Goal: Task Accomplishment & Management: Manage account settings

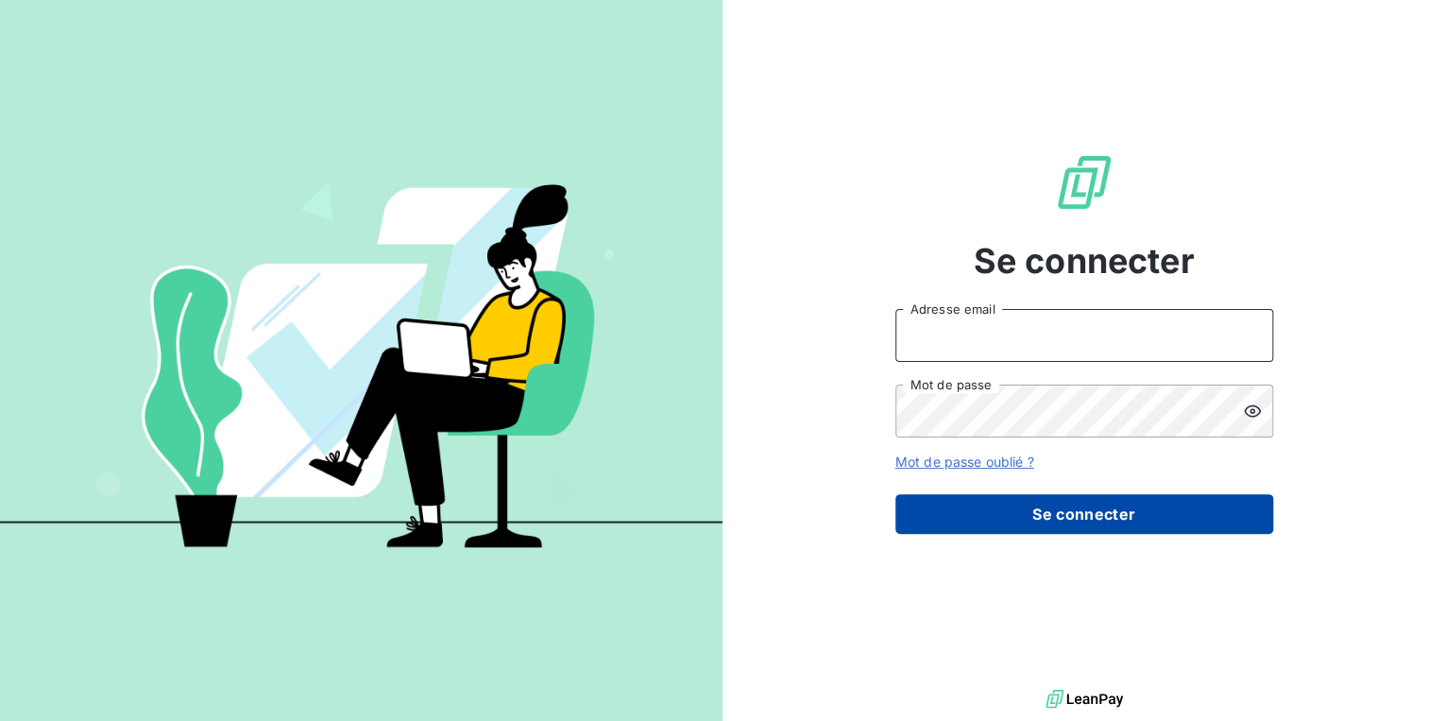
type input "[PERSON_NAME][EMAIL_ADDRESS][DOMAIN_NAME]"
click at [1030, 503] on button "Se connecter" at bounding box center [1084, 514] width 378 height 40
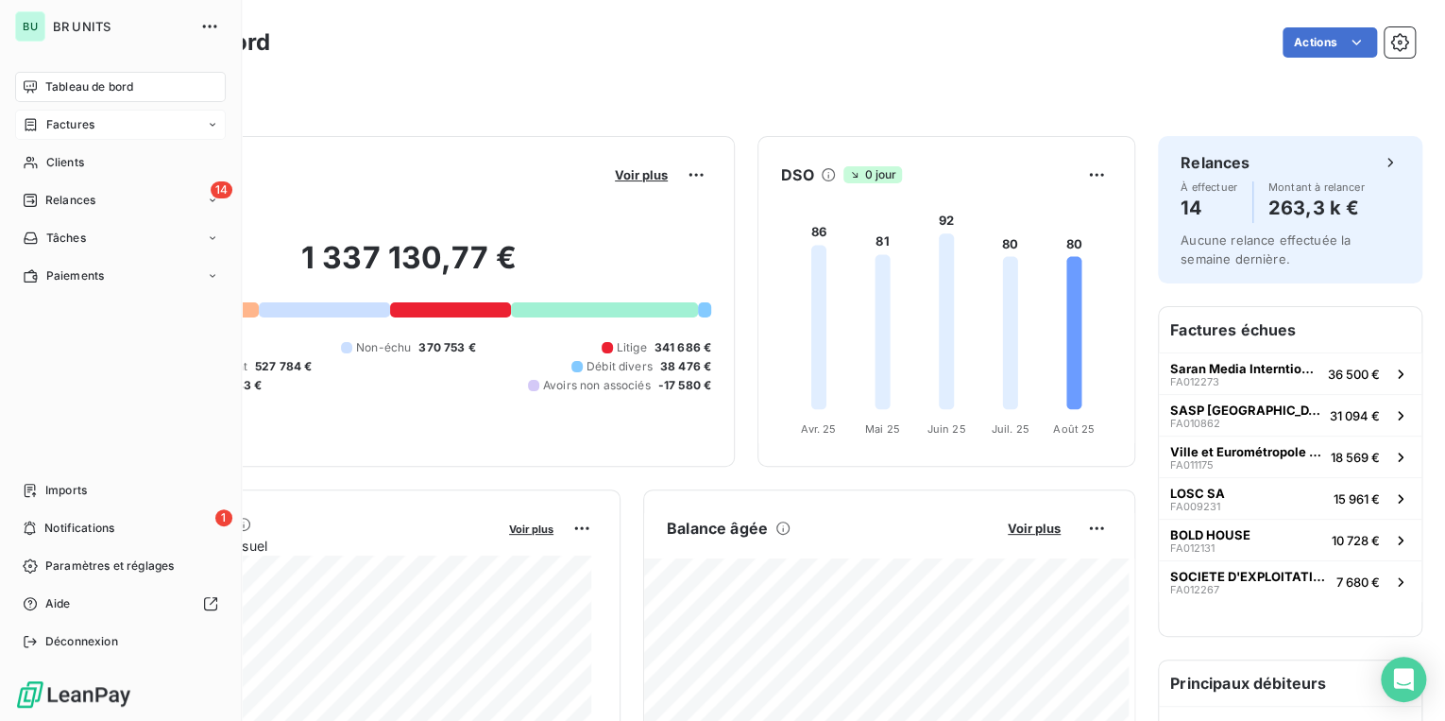
click at [54, 122] on span "Factures" at bounding box center [70, 124] width 48 height 17
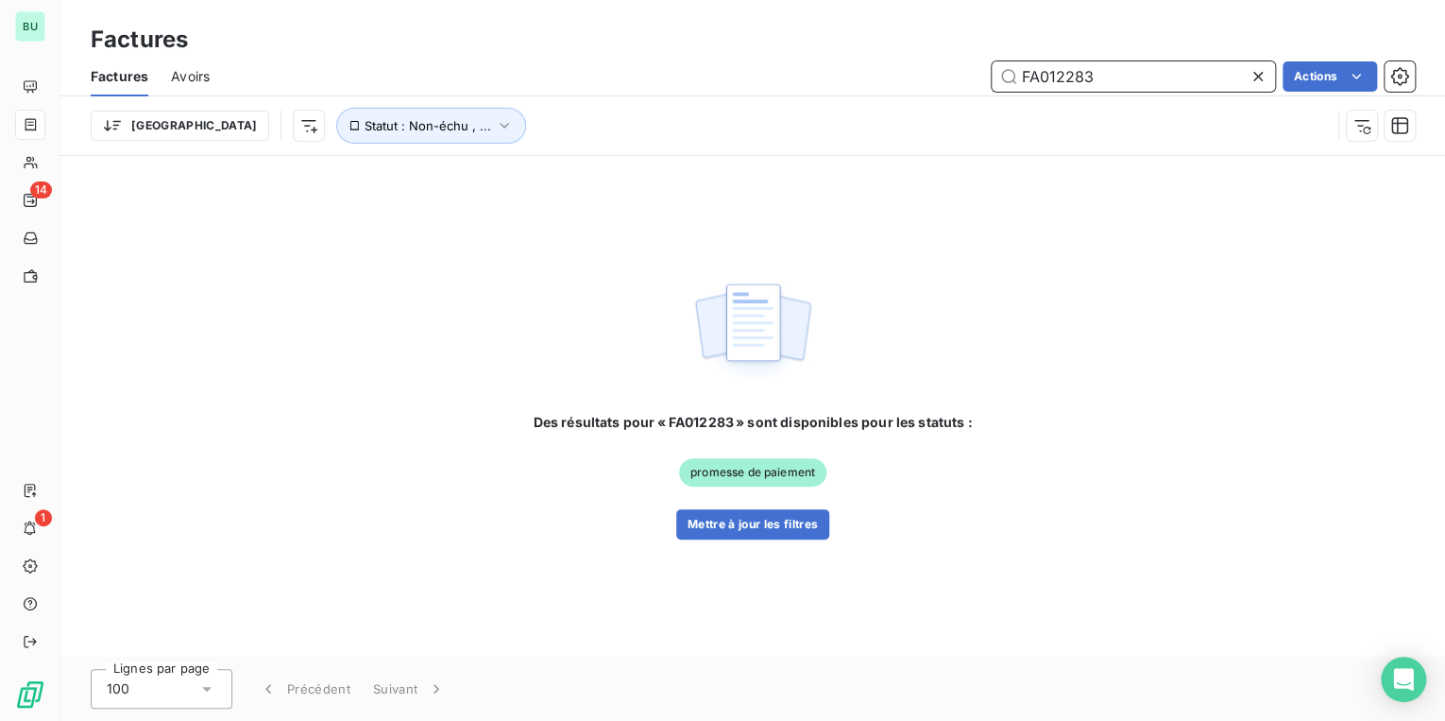
drag, startPoint x: 1114, startPoint y: 68, endPoint x: 930, endPoint y: 73, distance: 183.3
click at [930, 73] on div "FA012283 Actions" at bounding box center [823, 76] width 1183 height 30
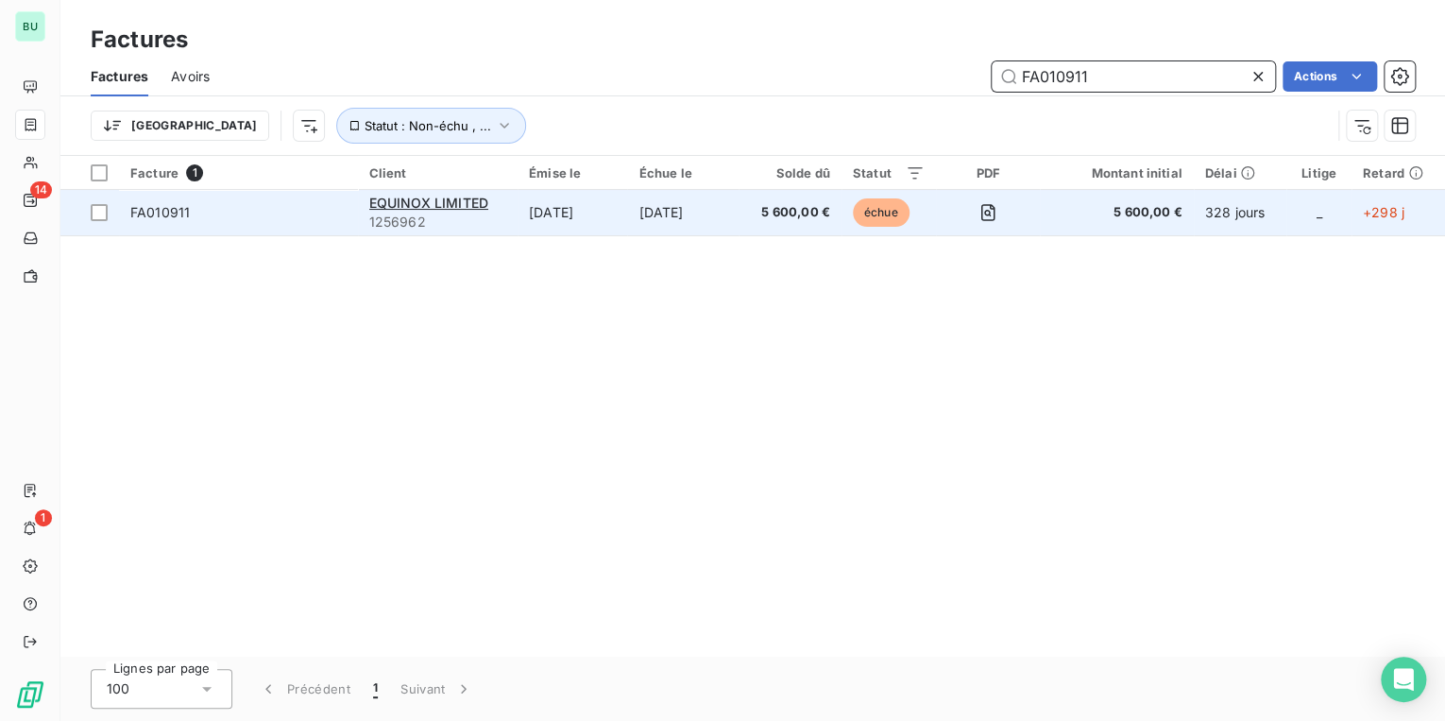
type input "FA010911"
click at [182, 208] on span "FA010911" at bounding box center [160, 212] width 60 height 16
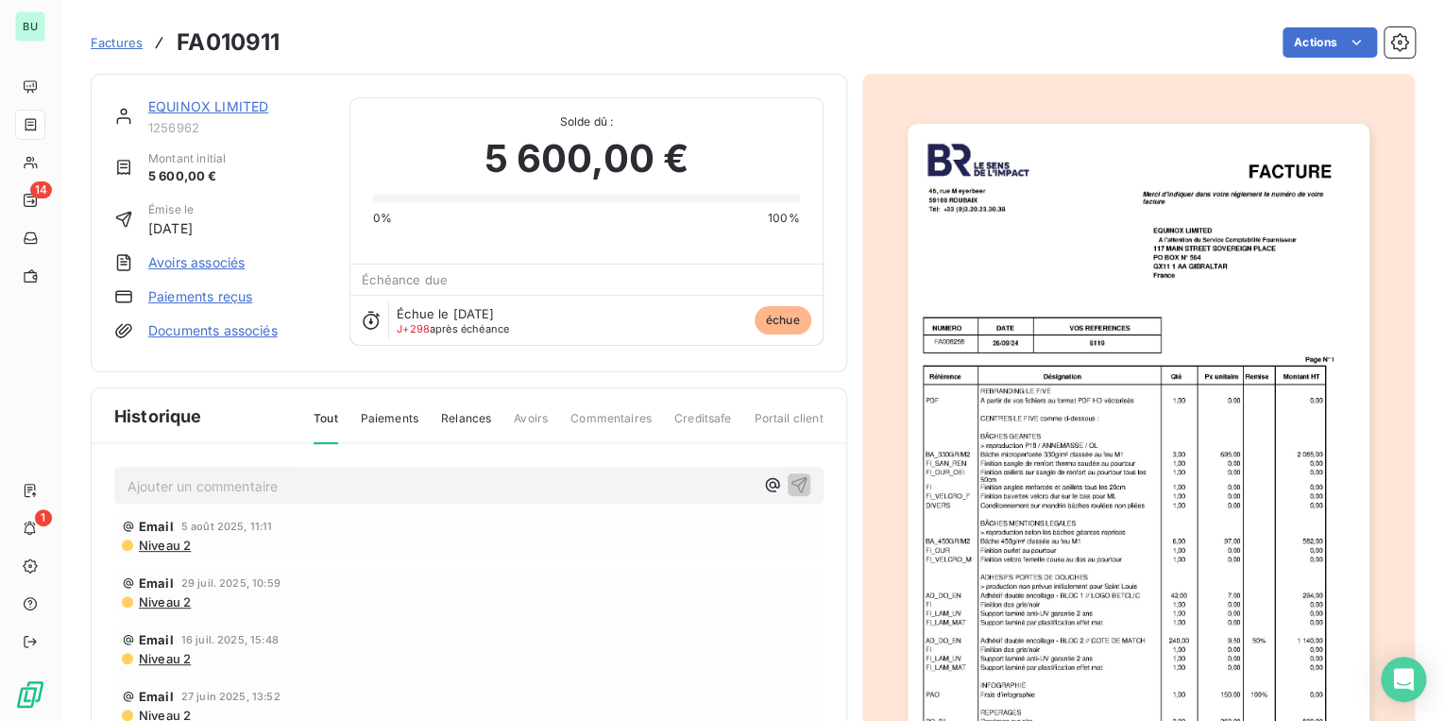
click at [197, 104] on link "EQUINOX LIMITED" at bounding box center [208, 106] width 120 height 16
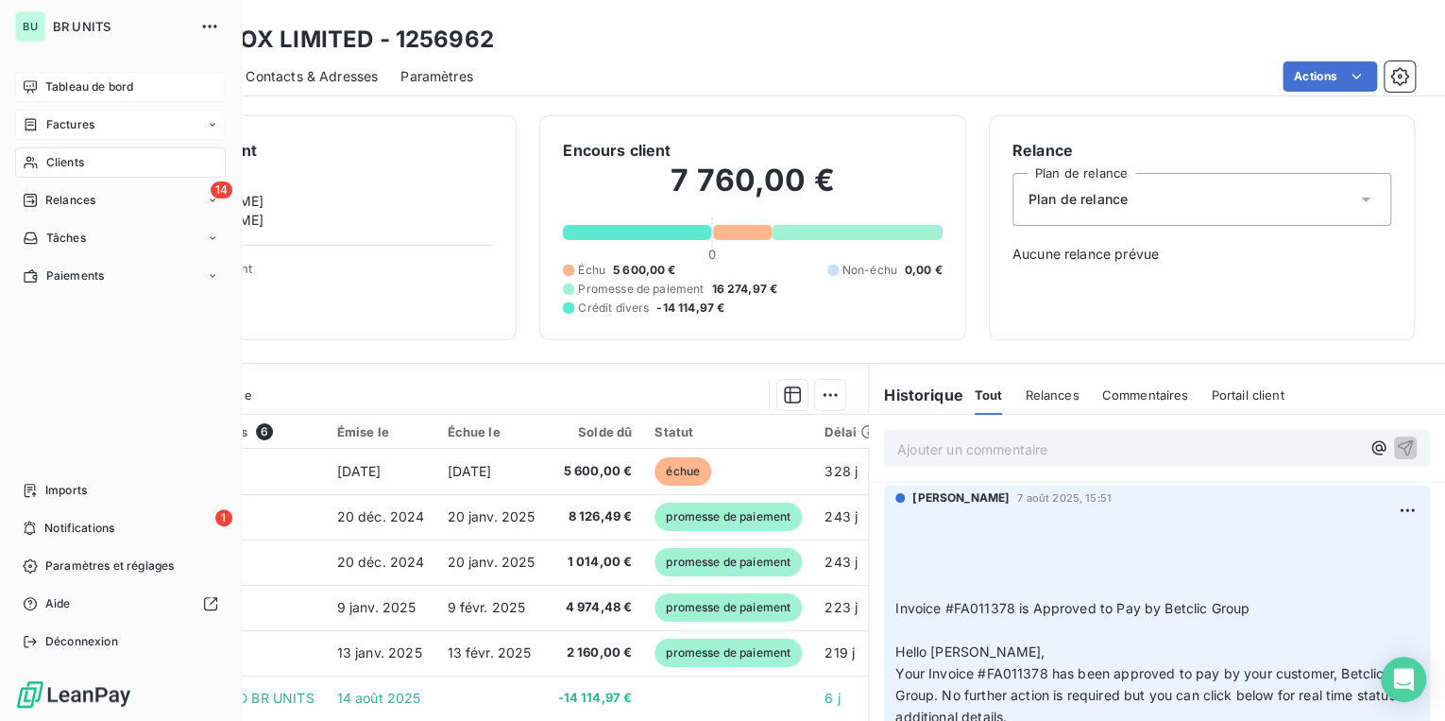
click at [85, 87] on span "Tableau de bord" at bounding box center [89, 86] width 88 height 17
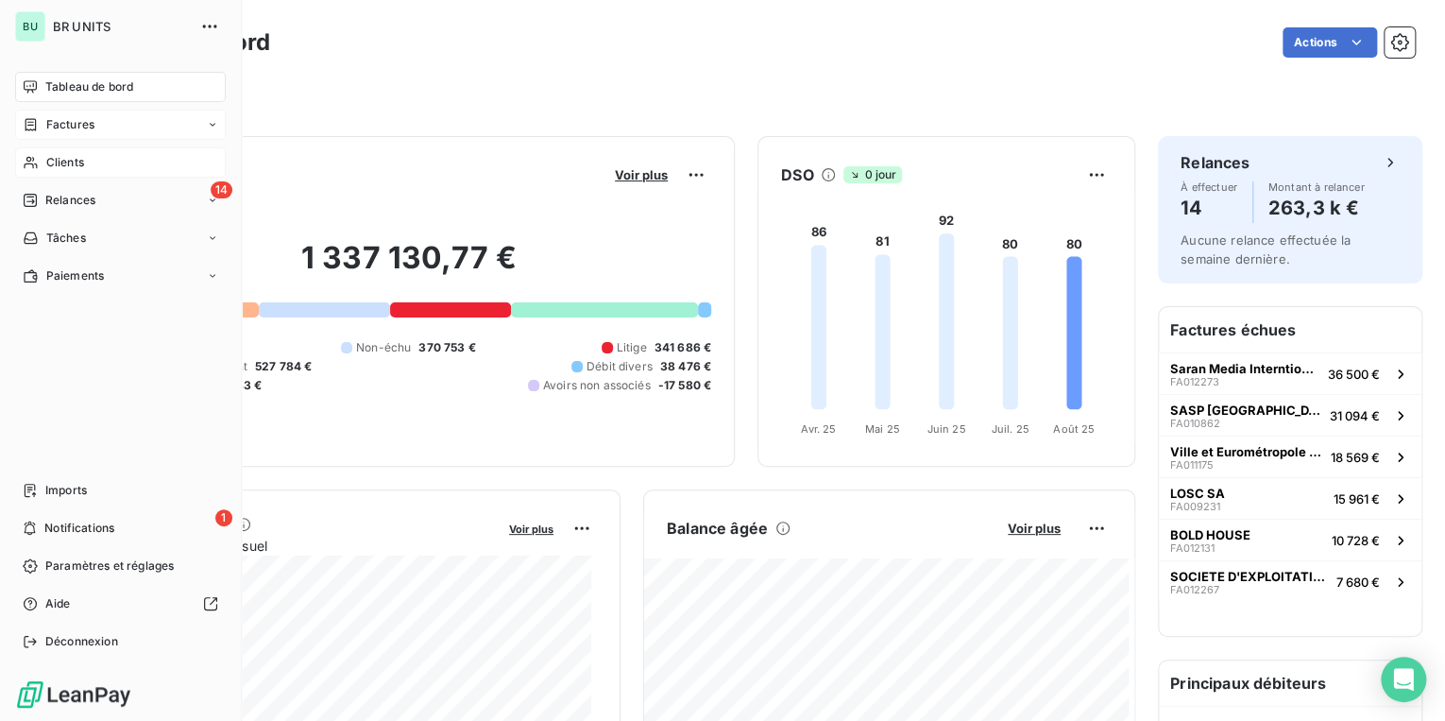
click at [89, 162] on div "Clients" at bounding box center [120, 162] width 211 height 30
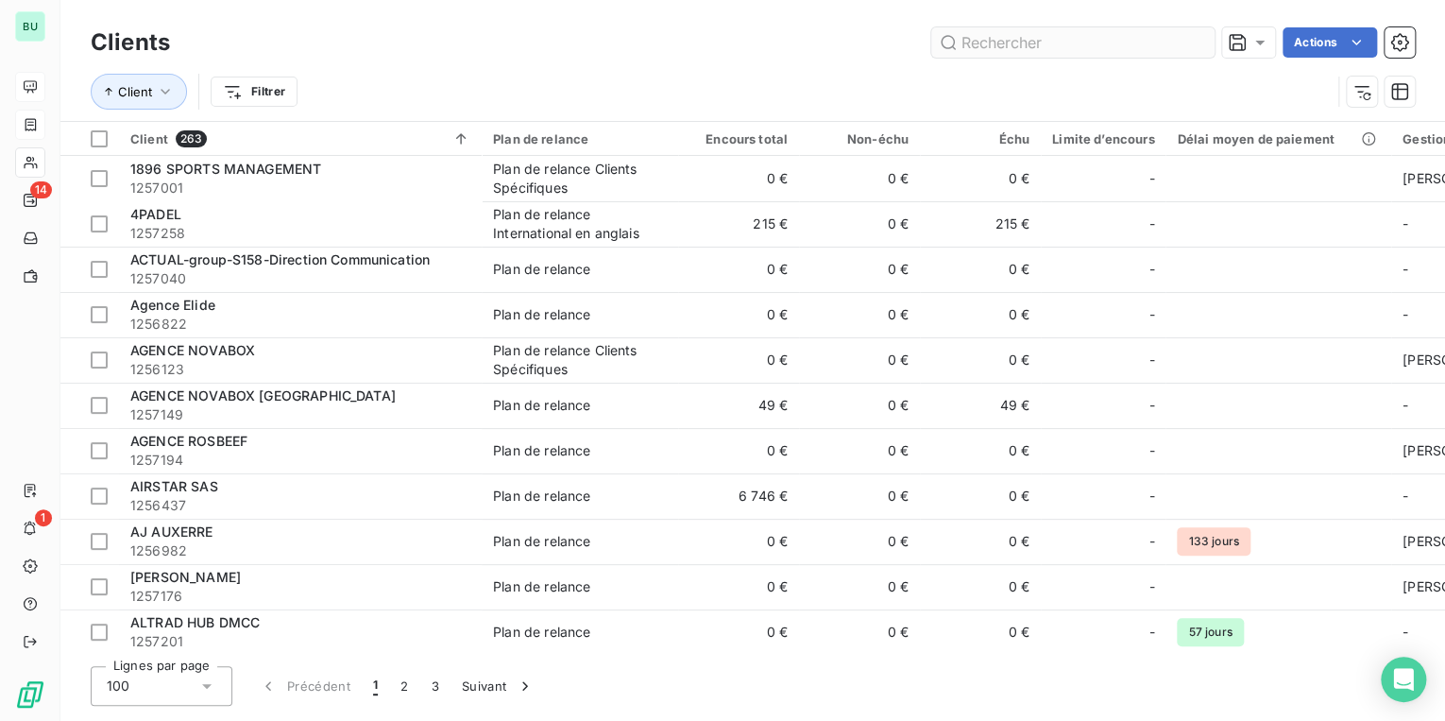
click at [1005, 41] on input "text" at bounding box center [1072, 42] width 283 height 30
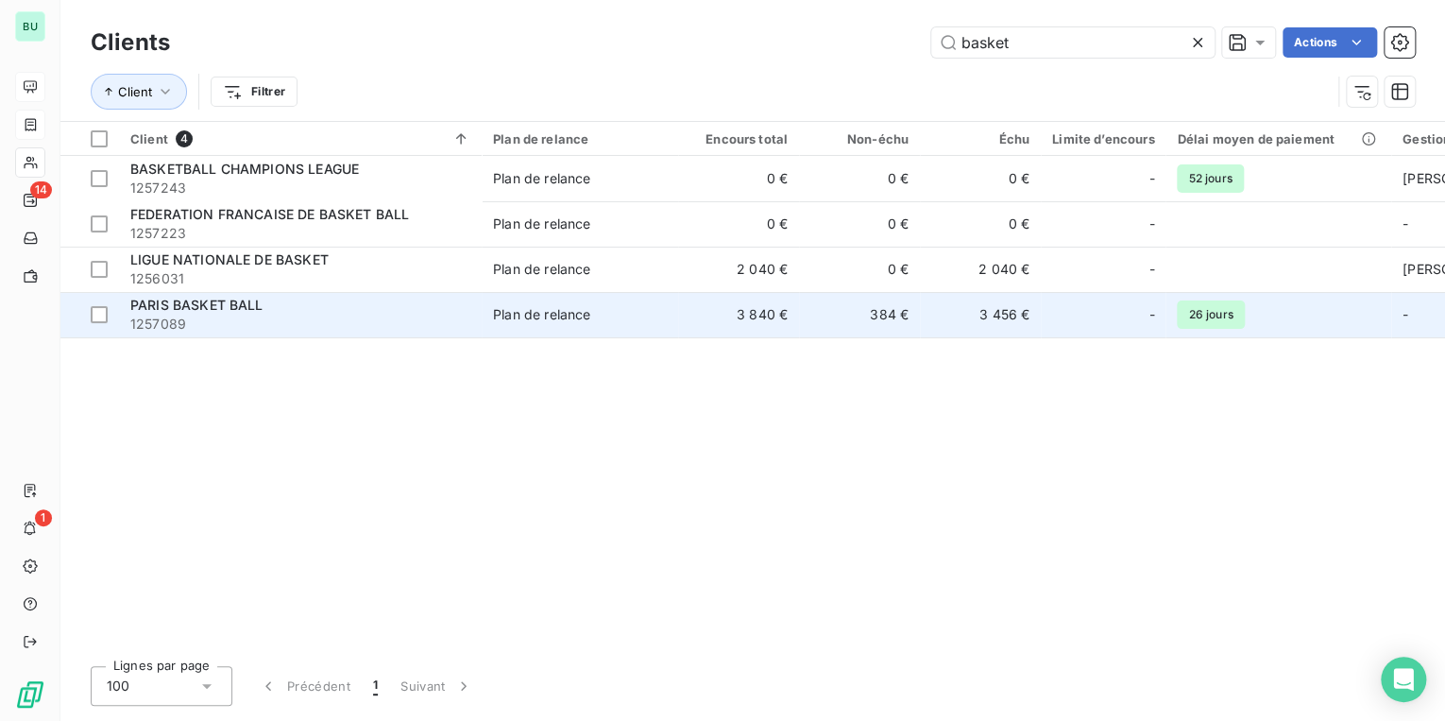
type input "basket"
click at [212, 319] on span "1257089" at bounding box center [300, 324] width 340 height 19
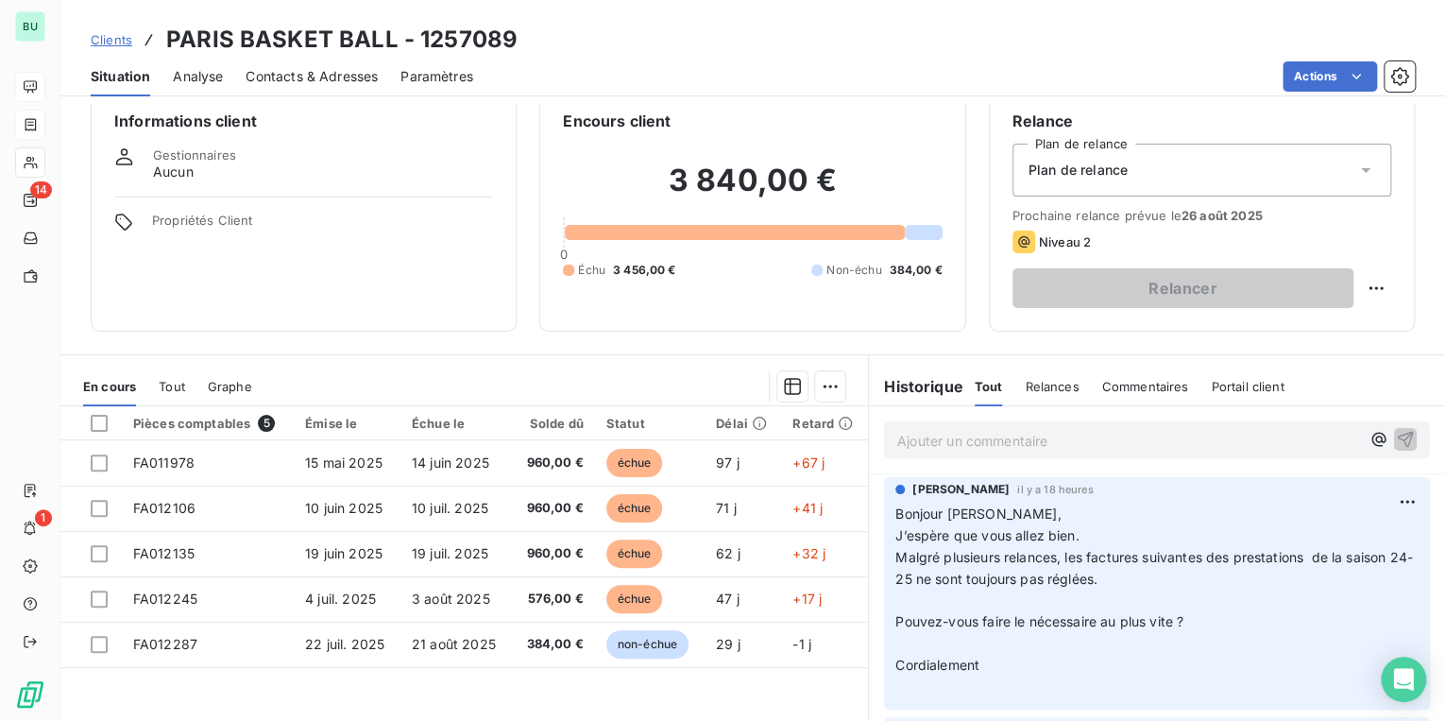
scroll to position [76, 0]
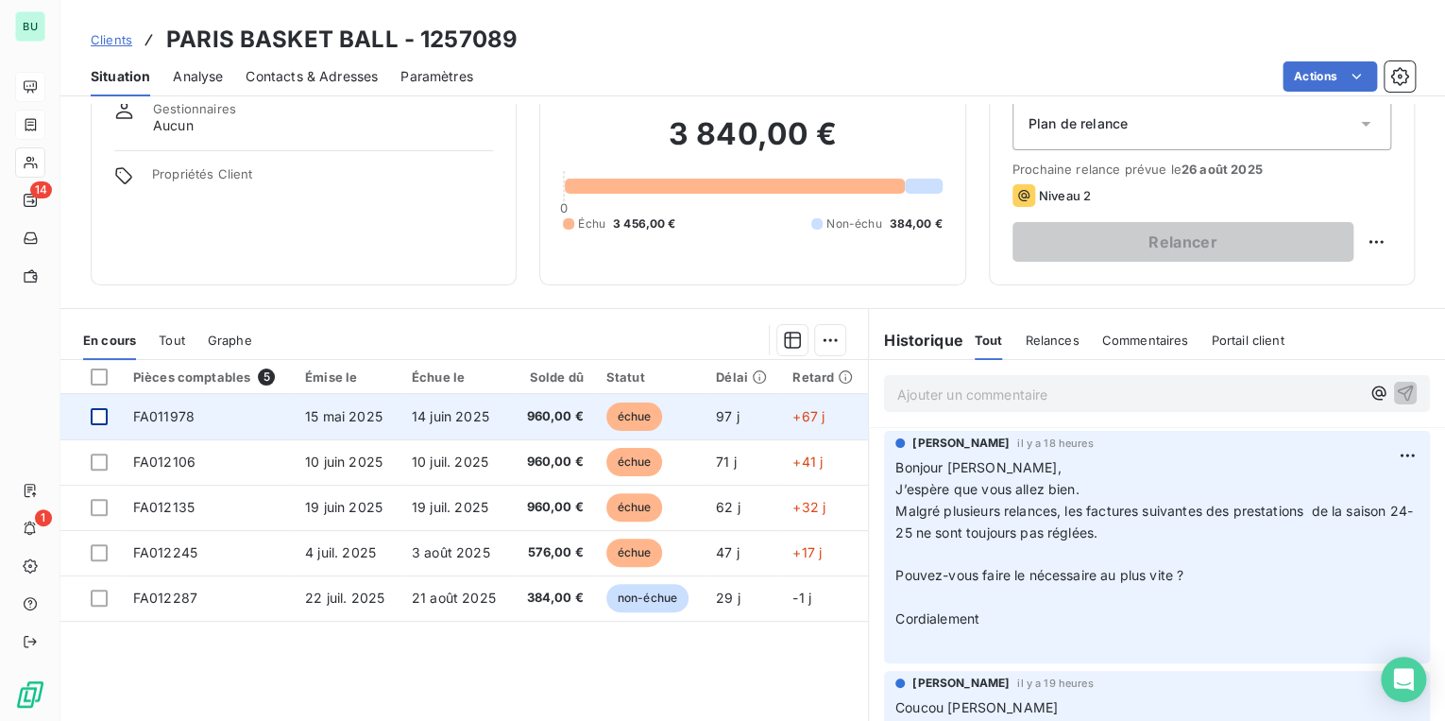
click at [97, 419] on div at bounding box center [99, 416] width 17 height 17
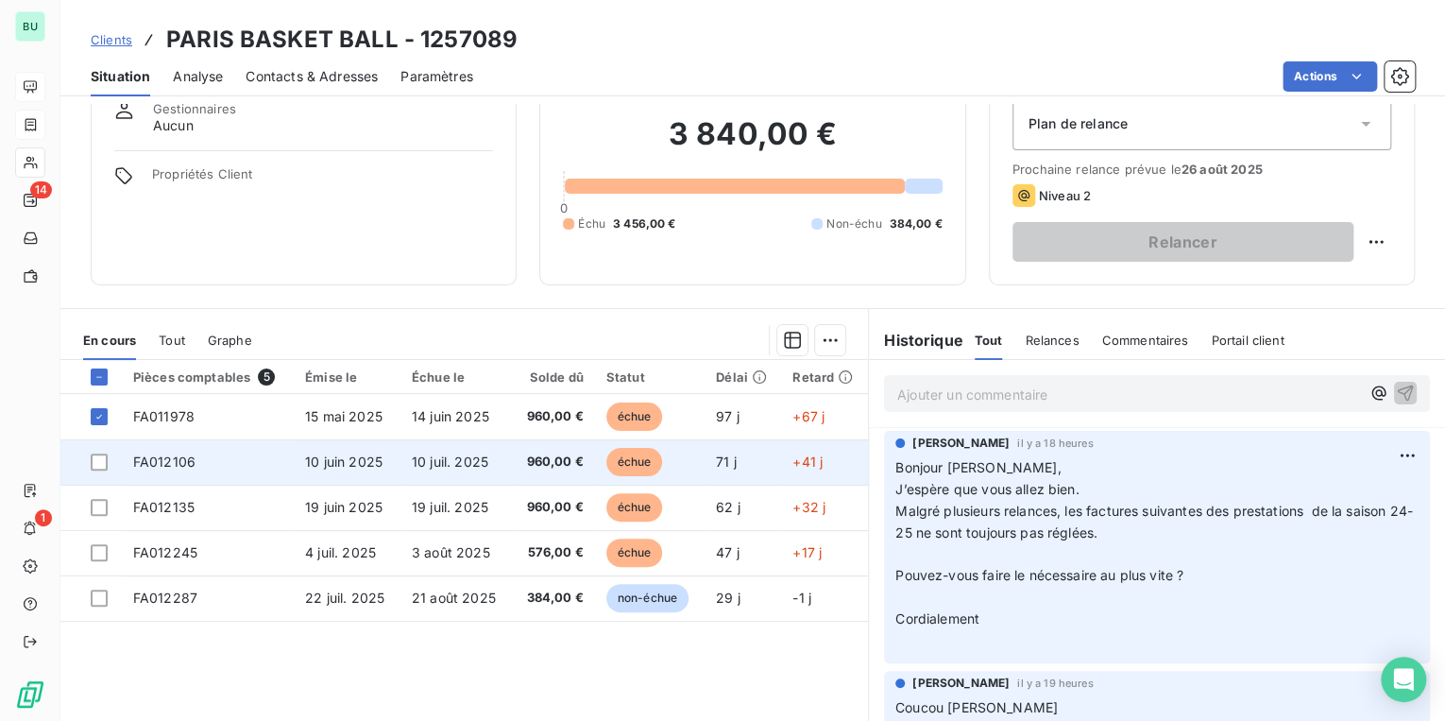
click at [102, 472] on td at bounding box center [90, 461] width 61 height 45
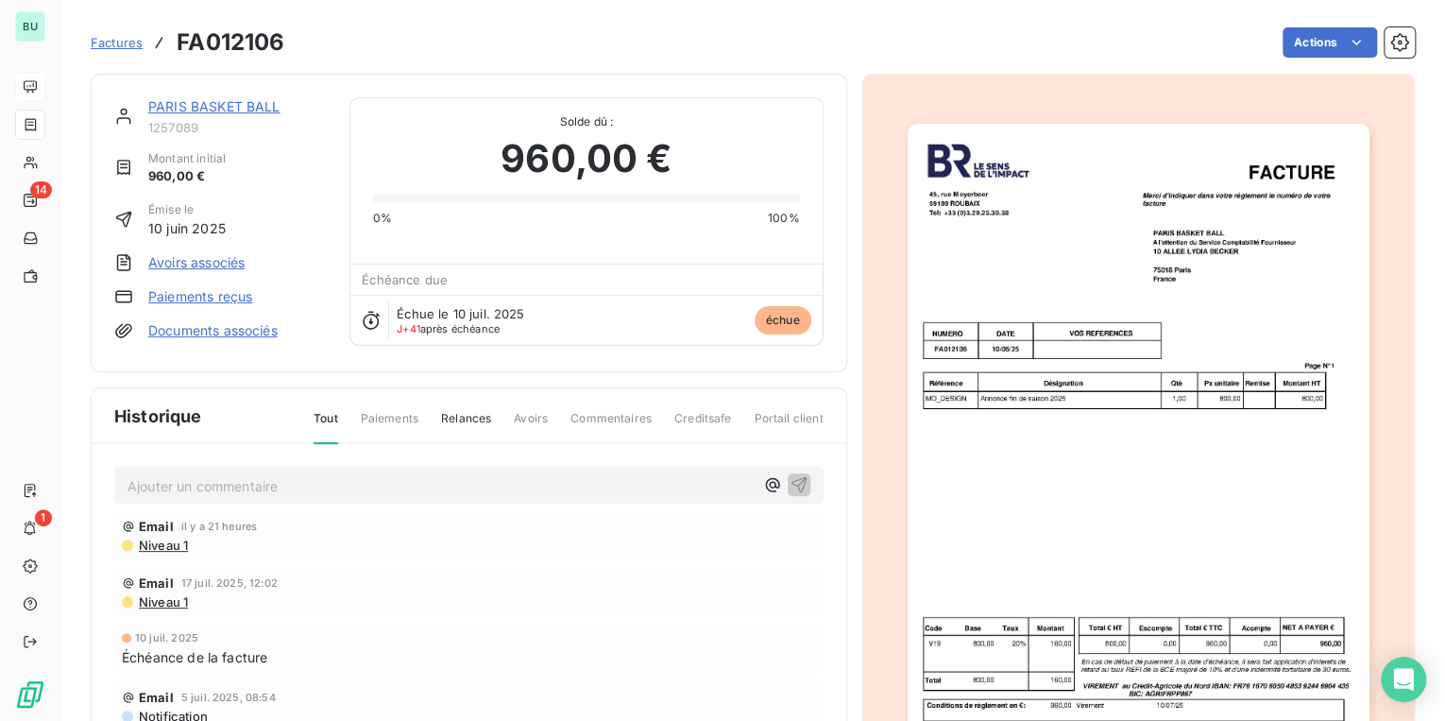
click at [236, 109] on link "PARIS BASKET BALL" at bounding box center [214, 106] width 132 height 16
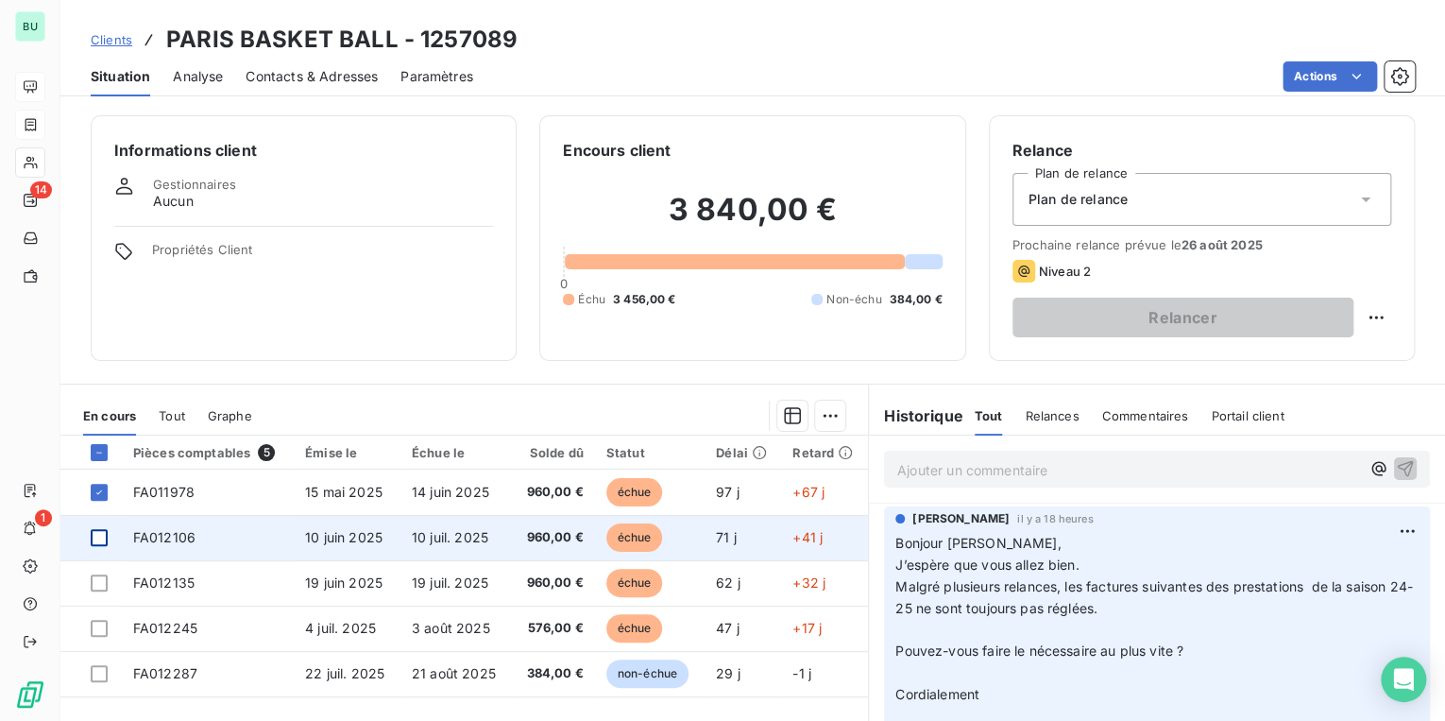
click at [100, 538] on div at bounding box center [99, 537] width 17 height 17
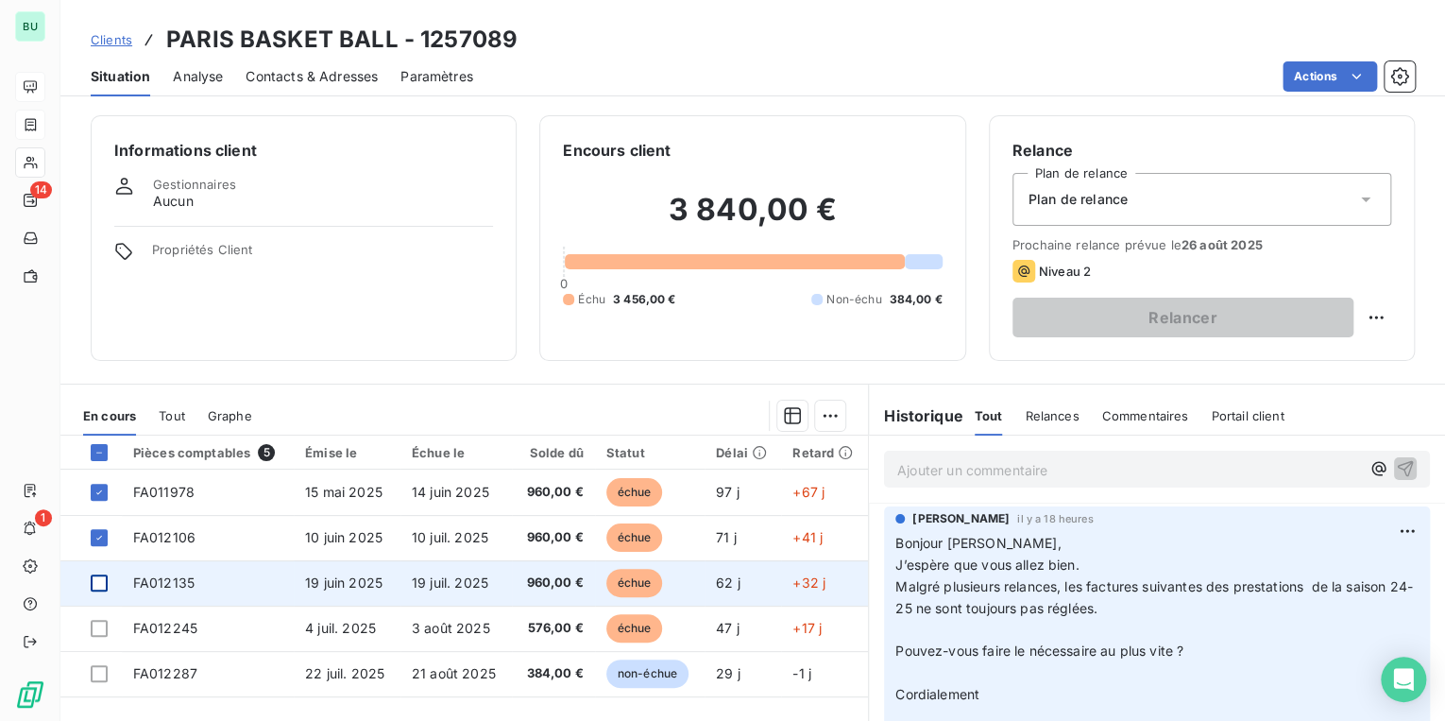
click at [97, 582] on div at bounding box center [99, 582] width 17 height 17
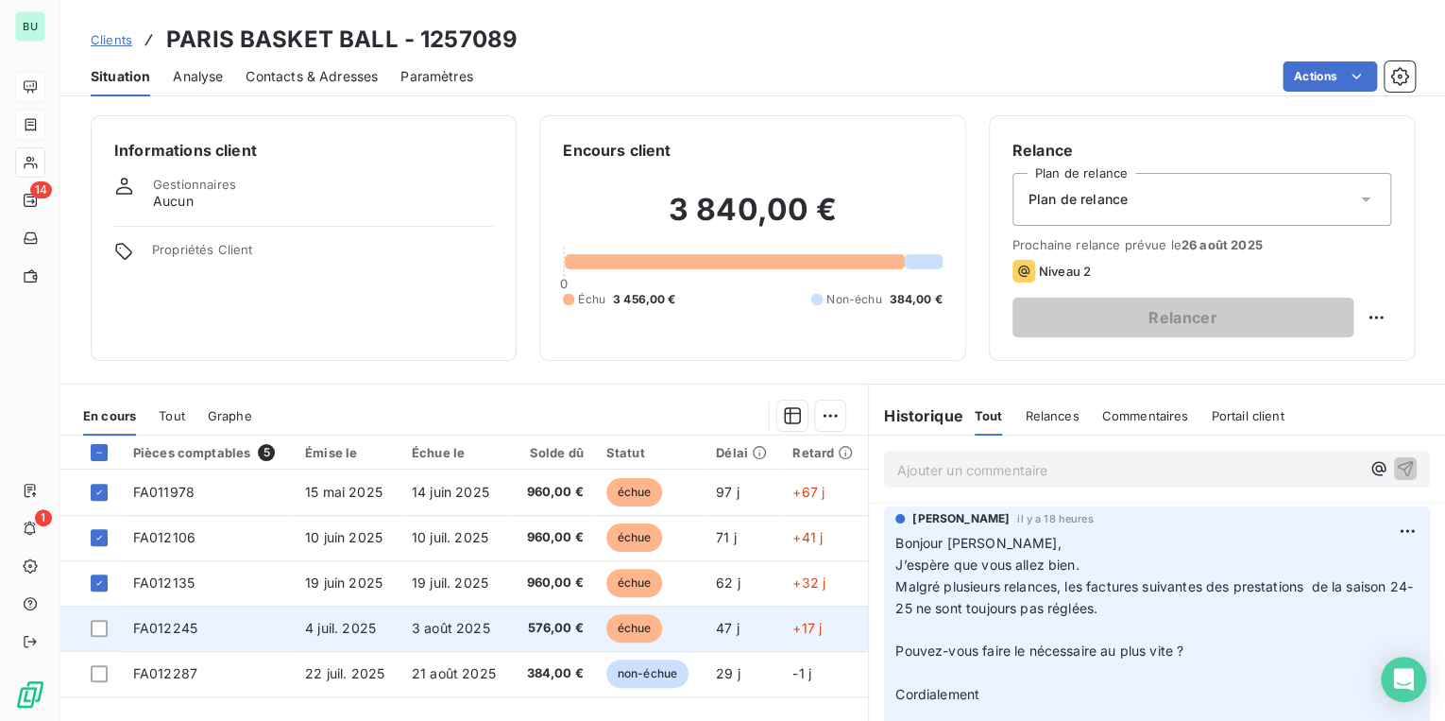
click at [102, 638] on td at bounding box center [90, 627] width 61 height 45
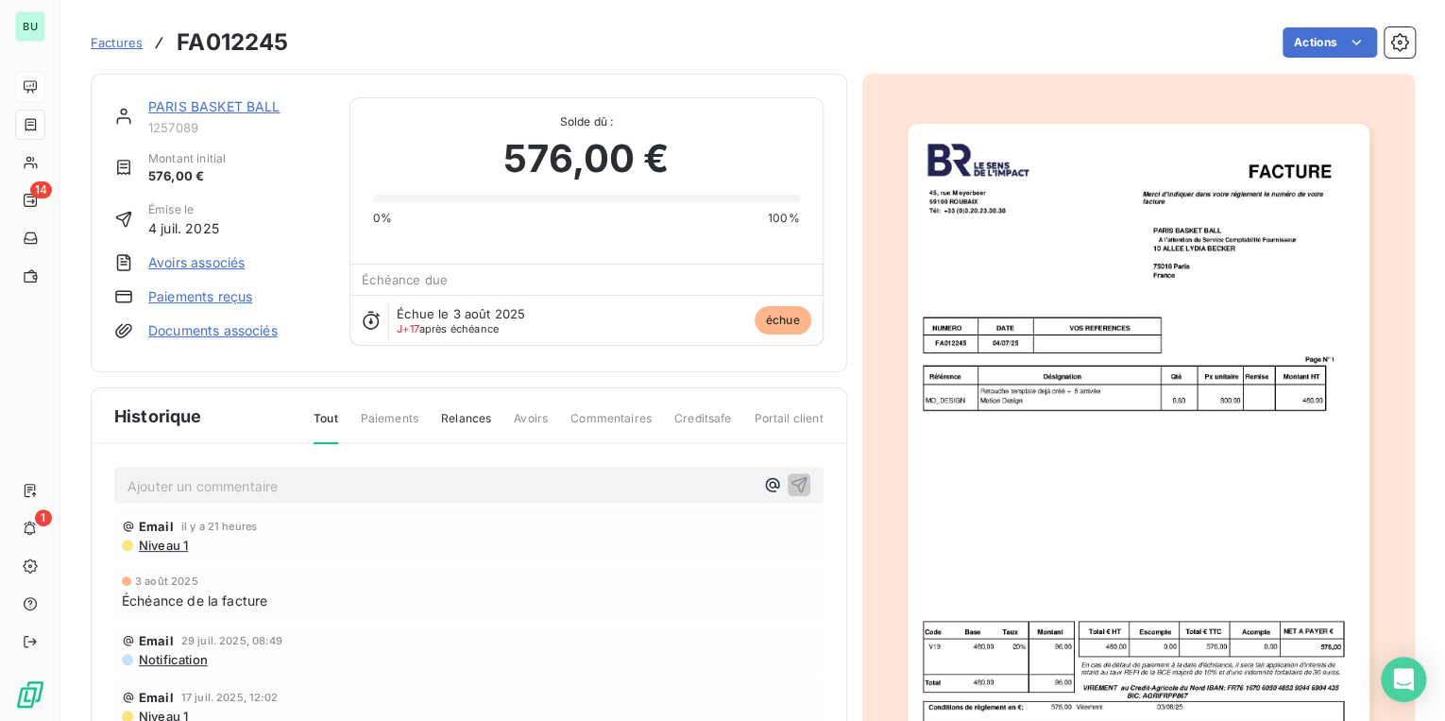
click at [192, 105] on link "PARIS BASKET BALL" at bounding box center [214, 106] width 132 height 16
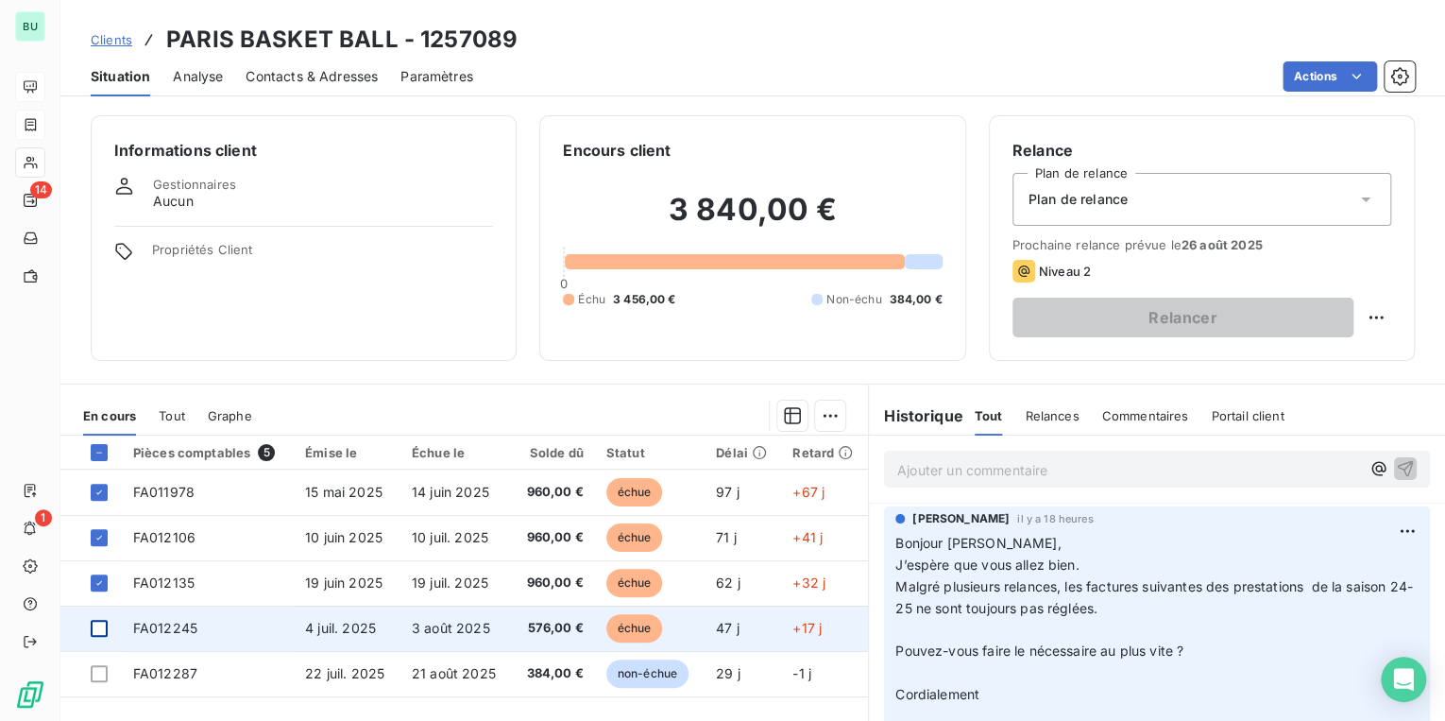
click at [100, 626] on div at bounding box center [99, 628] width 17 height 17
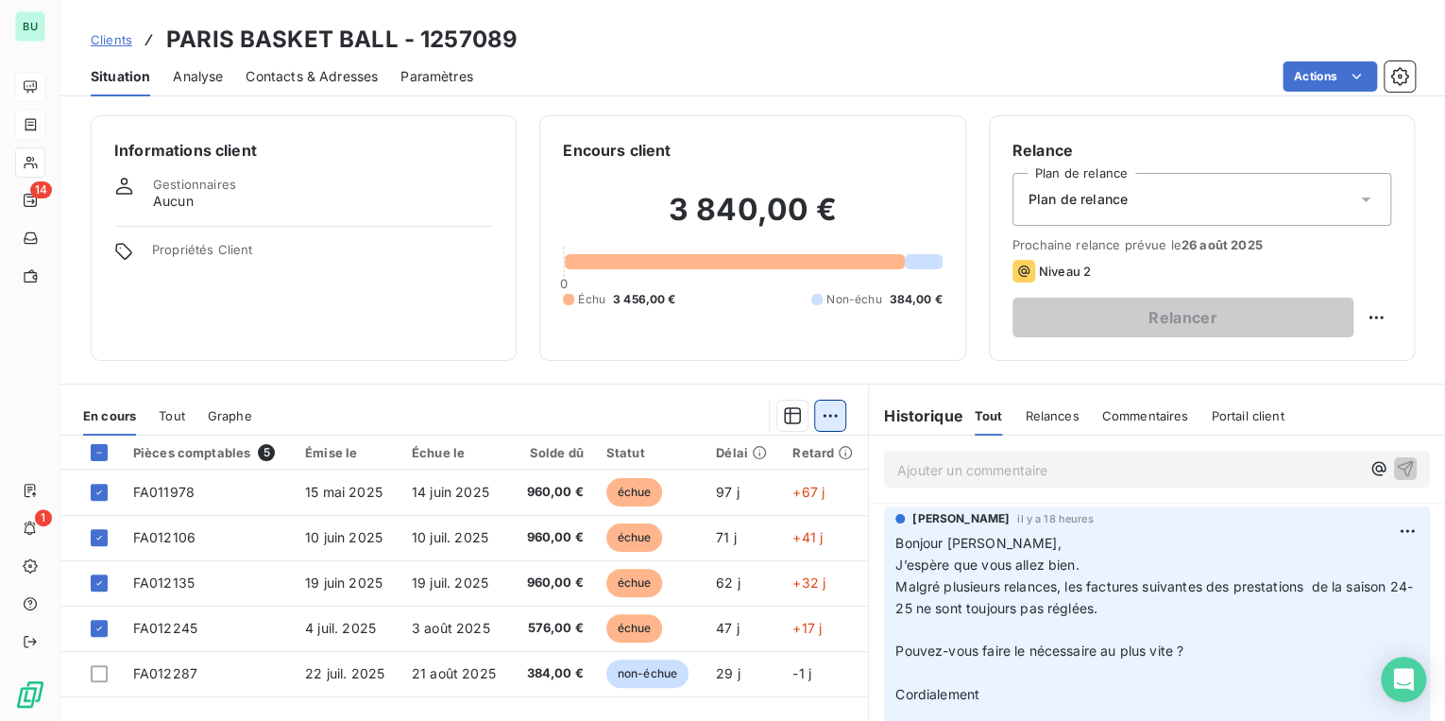
click at [821, 417] on html "BU 14 1 Clients PARIS BASKET BALL - 1257089 Situation Analyse Contacts & Adress…" at bounding box center [722, 360] width 1445 height 721
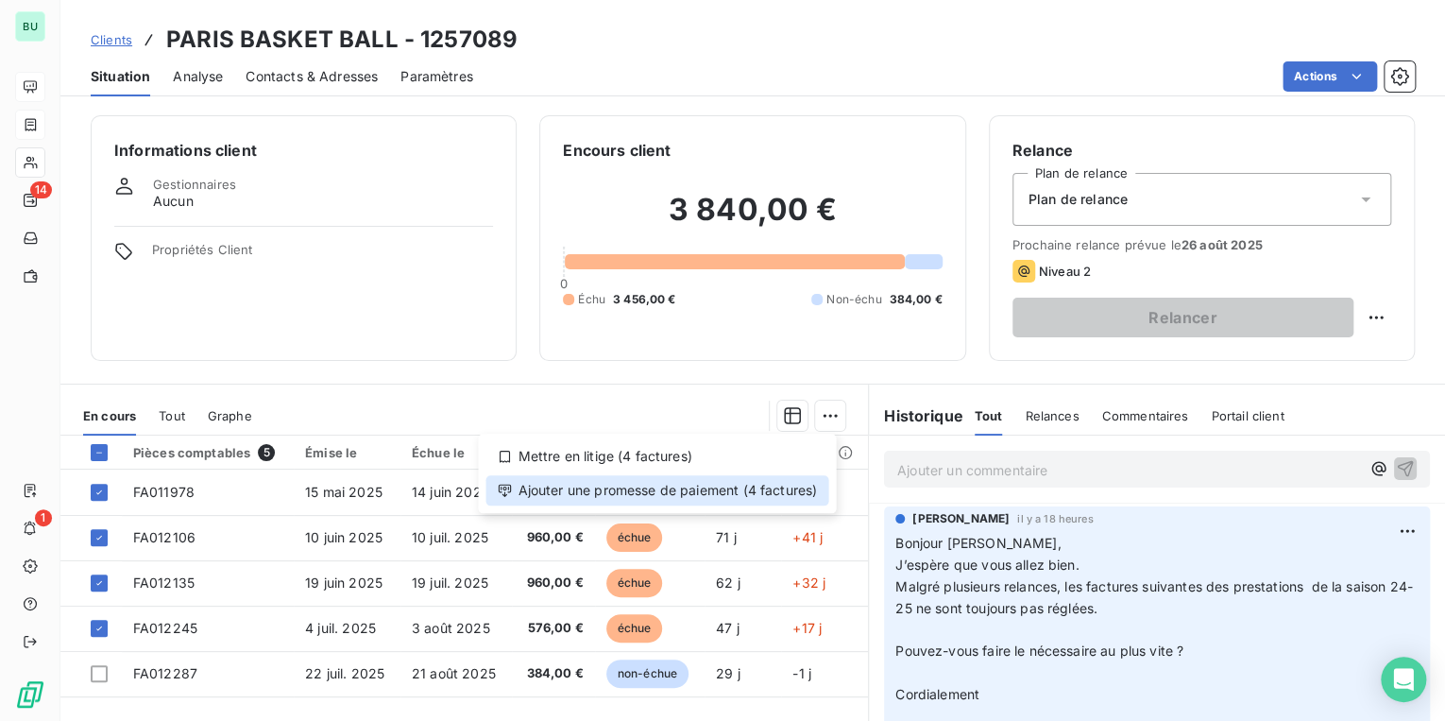
click at [672, 491] on div "Ajouter une promesse de paiement (4 factures)" at bounding box center [656, 490] width 343 height 30
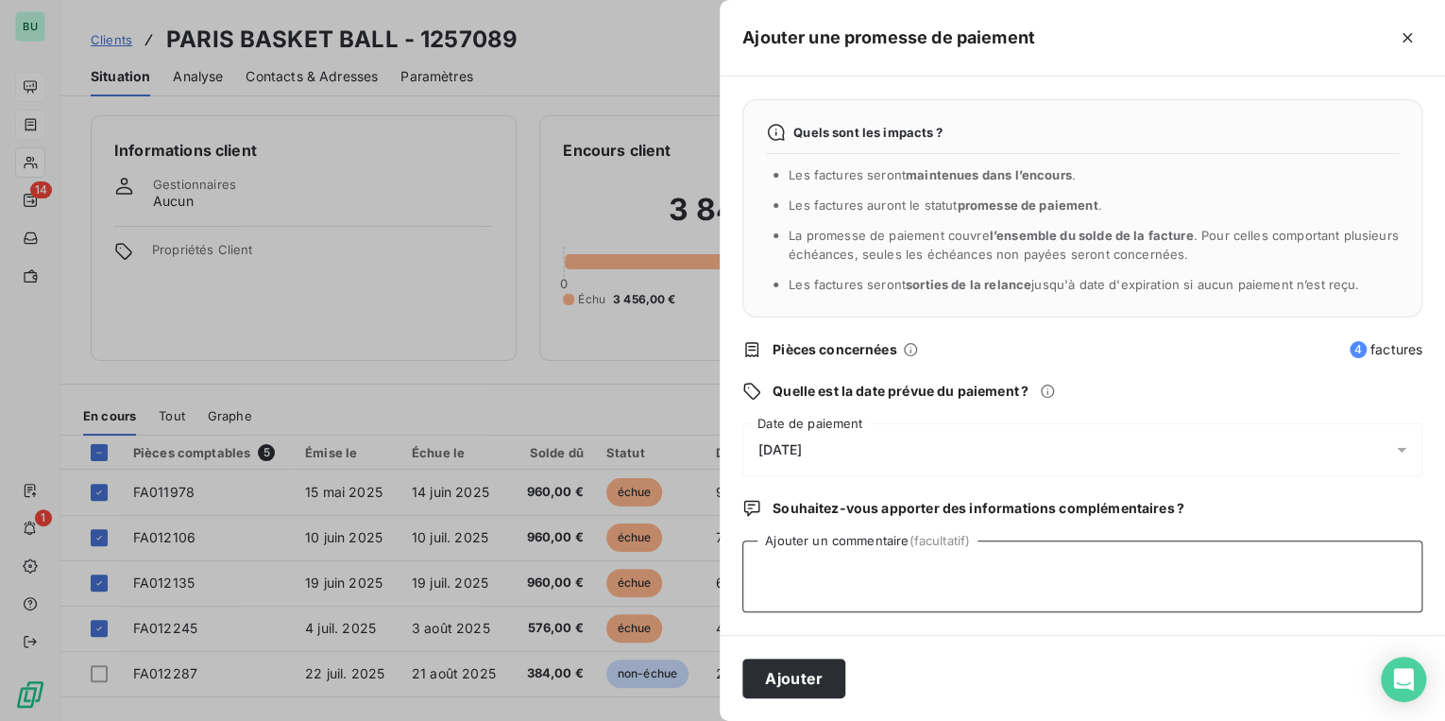
click at [786, 567] on textarea "Ajouter un commentaire (facultatif)" at bounding box center [1082, 576] width 680 height 72
click at [779, 448] on span "21/08/2025" at bounding box center [779, 449] width 43 height 15
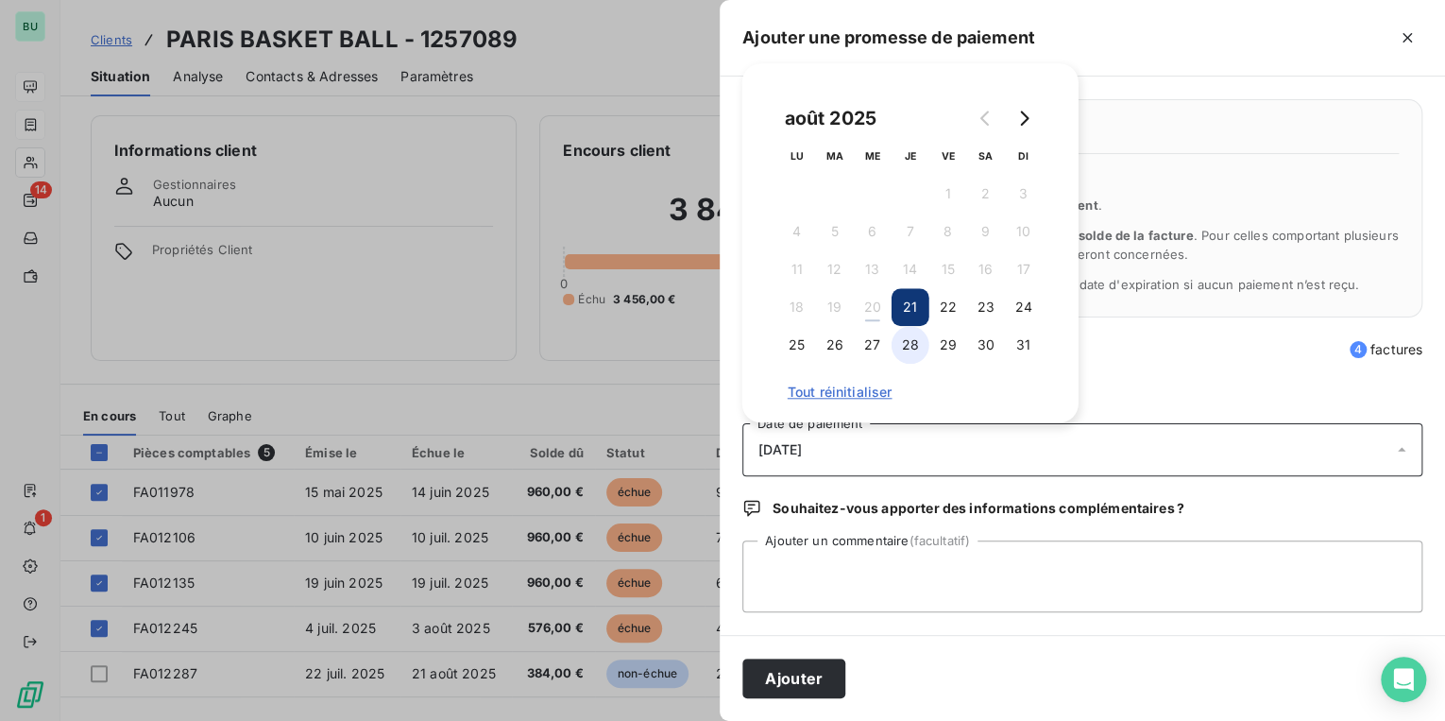
click at [910, 341] on button "28" at bounding box center [911, 345] width 38 height 38
click at [812, 679] on button "Ajouter" at bounding box center [793, 678] width 103 height 40
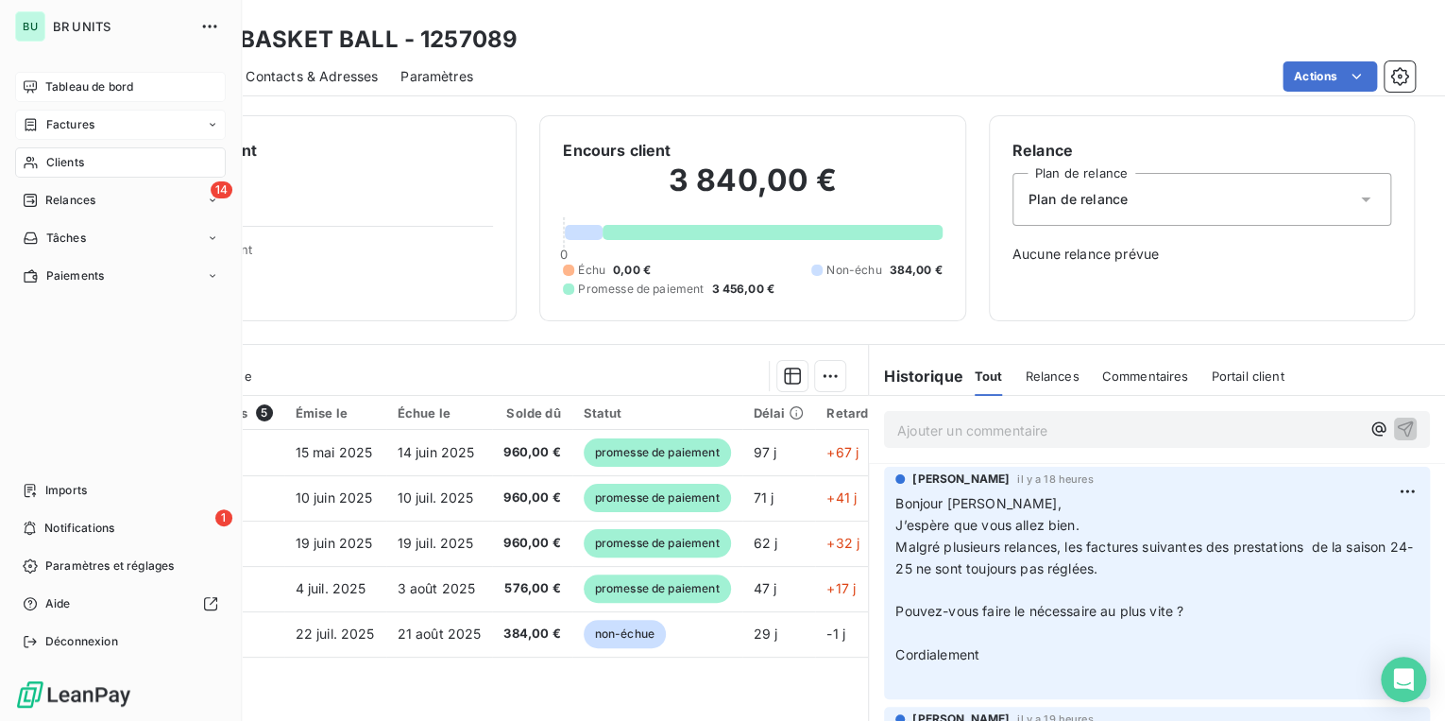
click at [70, 87] on span "Tableau de bord" at bounding box center [89, 86] width 88 height 17
